Goal: Information Seeking & Learning: Find contact information

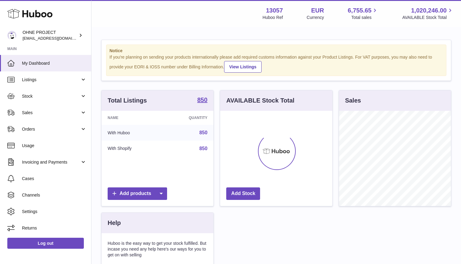
scroll to position [95, 112]
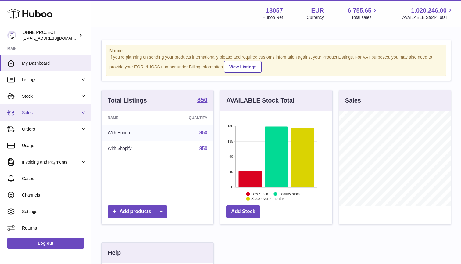
click at [39, 114] on span "Sales" at bounding box center [51, 113] width 58 height 6
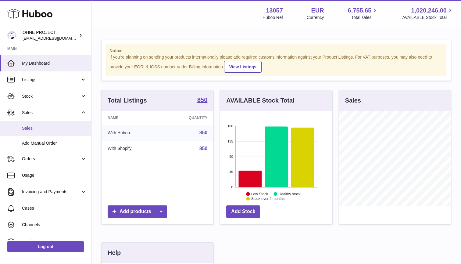
click at [34, 130] on span "Sales" at bounding box center [54, 128] width 65 height 6
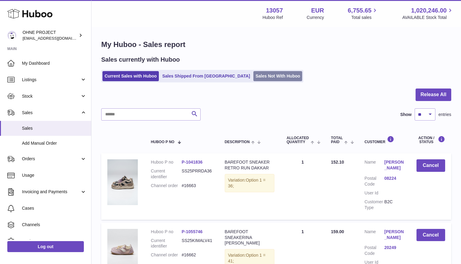
click at [253, 79] on link "Sales Not With Huboo" at bounding box center [277, 76] width 49 height 10
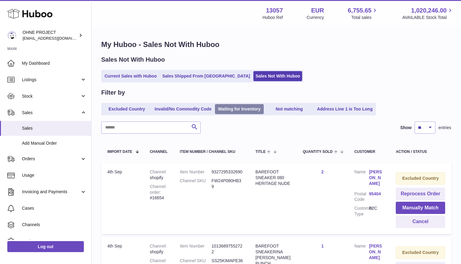
click at [256, 109] on link "Waiting for Inventory" at bounding box center [239, 109] width 49 height 10
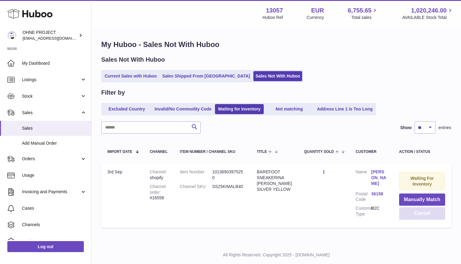
click at [424, 214] on button "Cancel" at bounding box center [422, 213] width 46 height 13
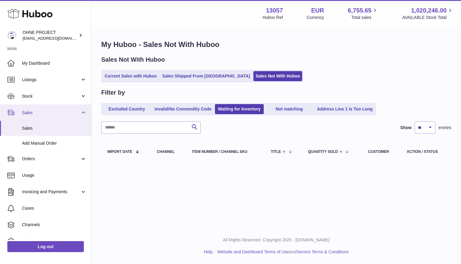
click at [27, 113] on span "Sales" at bounding box center [51, 113] width 58 height 6
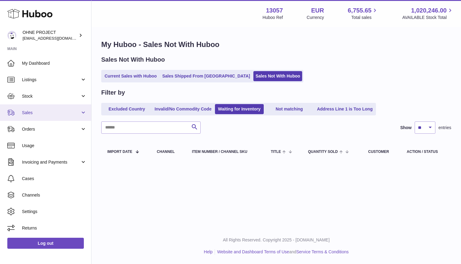
click at [27, 113] on span "Sales" at bounding box center [51, 113] width 58 height 6
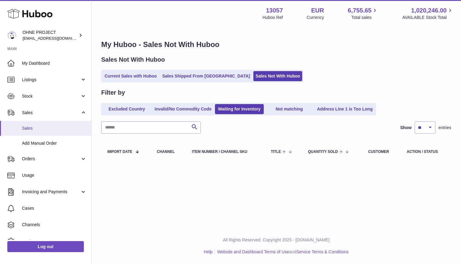
click at [31, 129] on span "Sales" at bounding box center [54, 128] width 65 height 6
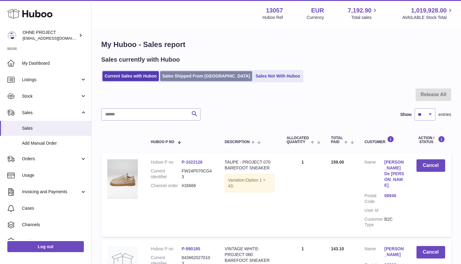
click at [193, 74] on link "Sales Shipped From [GEOGRAPHIC_DATA]" at bounding box center [206, 76] width 92 height 10
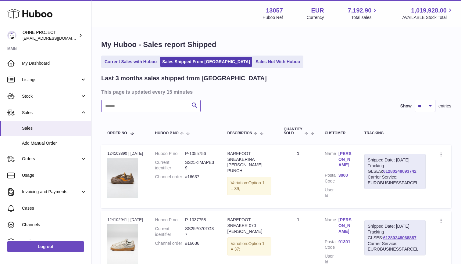
click at [140, 108] on input "text" at bounding box center [150, 106] width 99 height 12
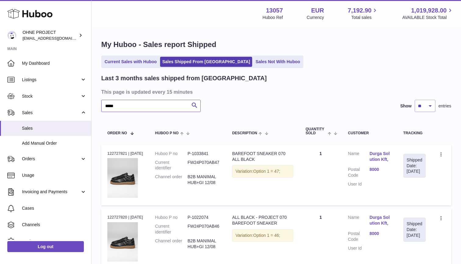
type input "*****"
drag, startPoint x: 140, startPoint y: 108, endPoint x: 382, endPoint y: 154, distance: 246.6
click at [382, 154] on link "Durga Solution Kft," at bounding box center [381, 157] width 22 height 12
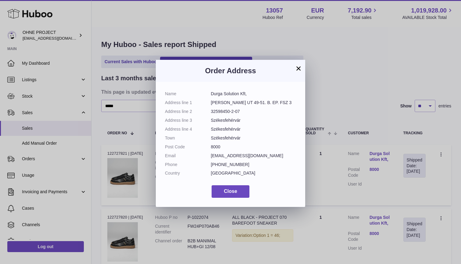
drag, startPoint x: 211, startPoint y: 94, endPoint x: 251, endPoint y: 93, distance: 40.0
click at [251, 93] on dd "Durga Solution Kft," at bounding box center [253, 94] width 85 height 6
copy dd "Durga Solution Kft,"
drag, startPoint x: 212, startPoint y: 102, endPoint x: 281, endPoint y: 103, distance: 69.5
click at [281, 103] on dd "[PERSON_NAME] UT 49-51. B. EP. FSZ 3" at bounding box center [253, 103] width 85 height 6
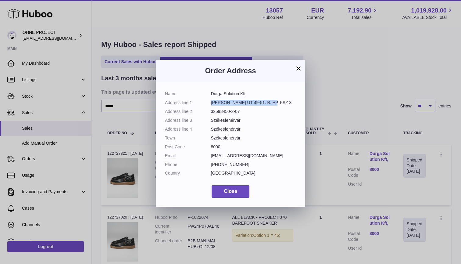
copy dd "[PERSON_NAME] UT 49-51. B. EP. FSZ 3"
drag, startPoint x: 211, startPoint y: 111, endPoint x: 240, endPoint y: 111, distance: 29.0
click at [240, 111] on dd "32598450-2-07" at bounding box center [253, 112] width 85 height 6
copy dd "32598450-2-07"
drag, startPoint x: 211, startPoint y: 119, endPoint x: 246, endPoint y: 119, distance: 34.5
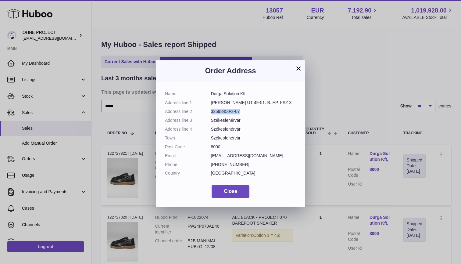
click at [246, 119] on dd "Székesfehérvár" at bounding box center [253, 120] width 85 height 6
copy dd "Székesfehérvár"
drag, startPoint x: 211, startPoint y: 162, endPoint x: 242, endPoint y: 162, distance: 30.5
click at [242, 162] on dd "[PHONE_NUMBER]" at bounding box center [253, 165] width 85 height 6
click at [216, 171] on dd "[GEOGRAPHIC_DATA]" at bounding box center [253, 173] width 85 height 6
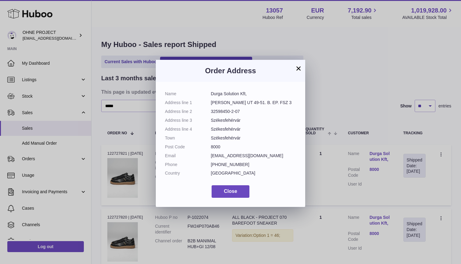
click at [216, 171] on dd "[GEOGRAPHIC_DATA]" at bounding box center [253, 173] width 85 height 6
copy dd "[GEOGRAPHIC_DATA]"
